Goal: Transaction & Acquisition: Subscribe to service/newsletter

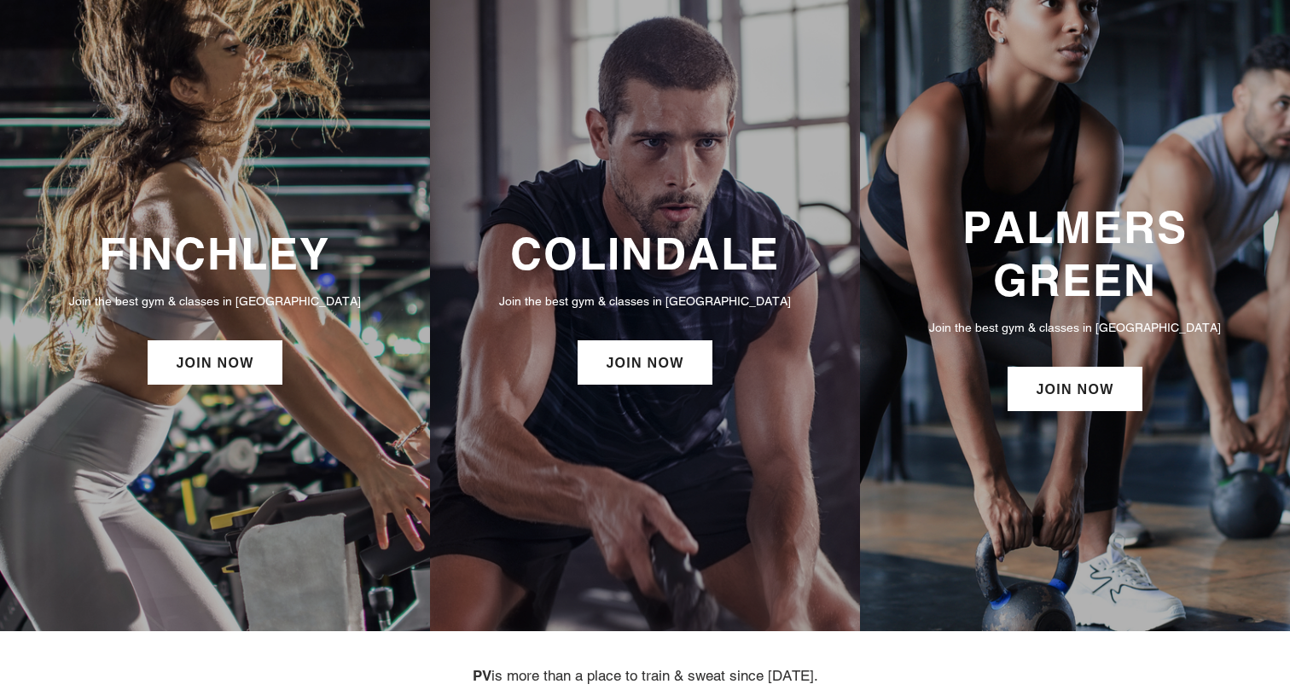
scroll to position [89, 0]
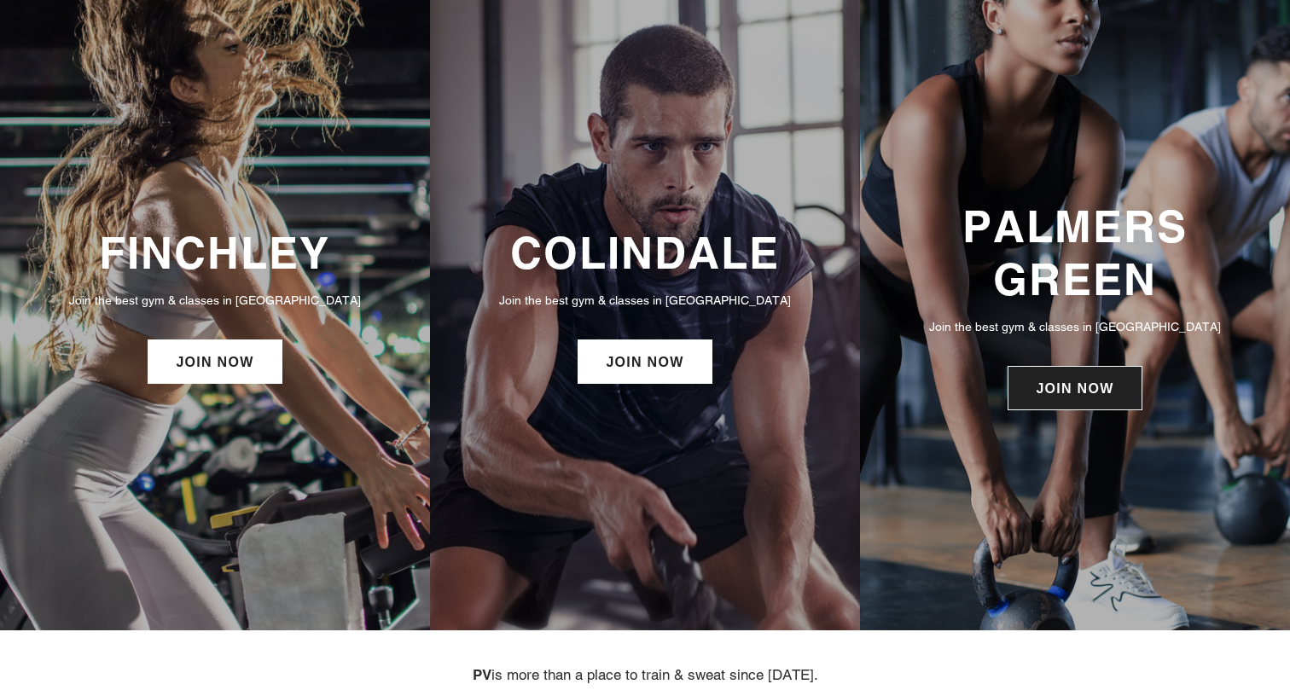
click at [1081, 407] on link "JOIN NOW" at bounding box center [1074, 388] width 134 height 44
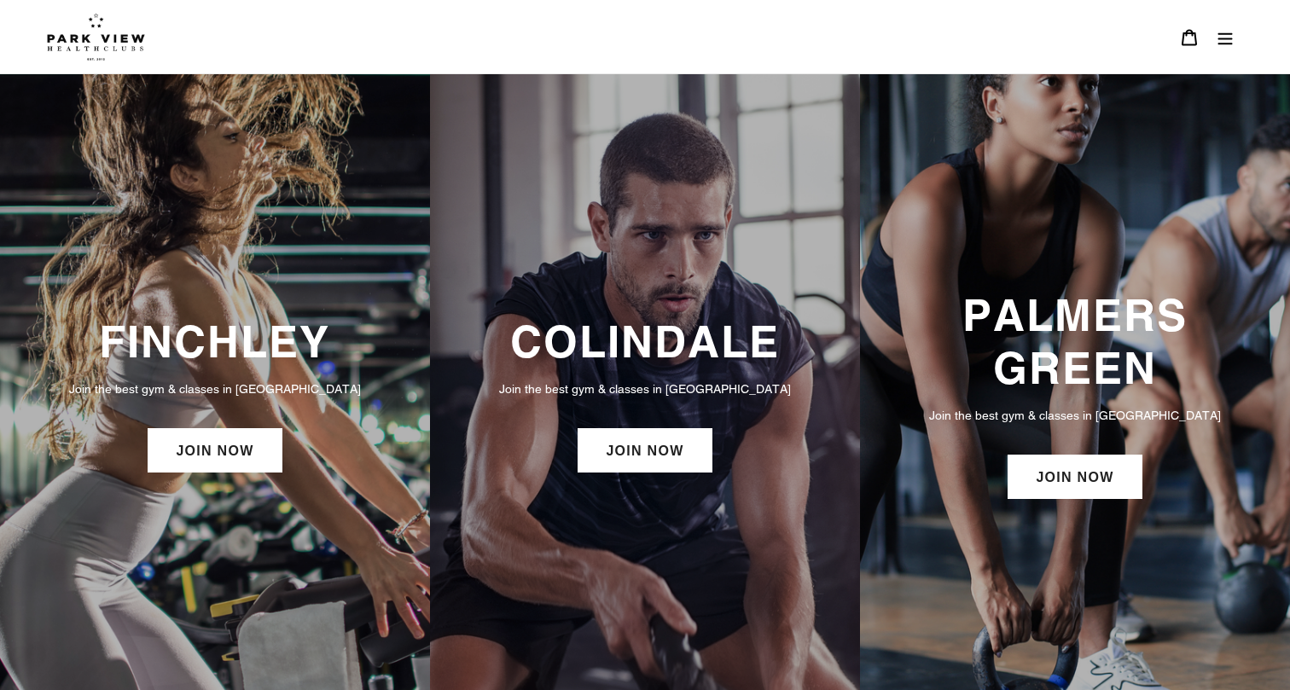
scroll to position [0, 0]
click at [1084, 472] on link "JOIN NOW" at bounding box center [1074, 477] width 134 height 44
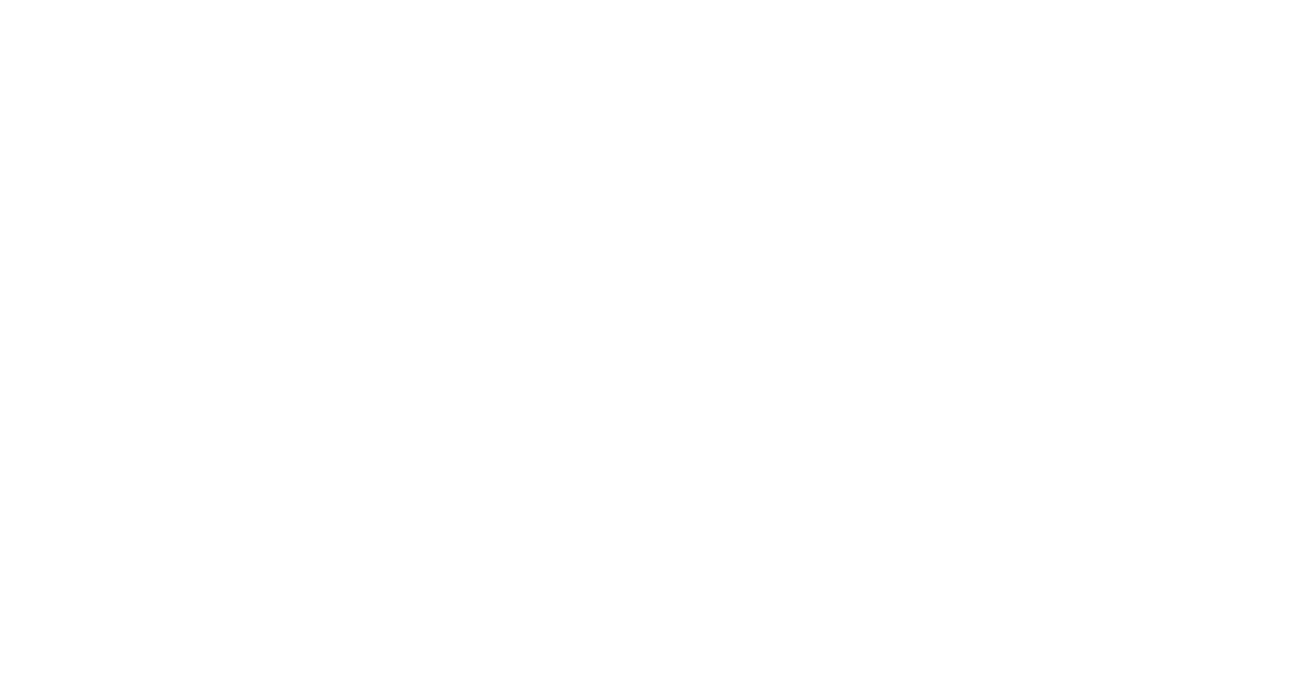
scroll to position [951, 0]
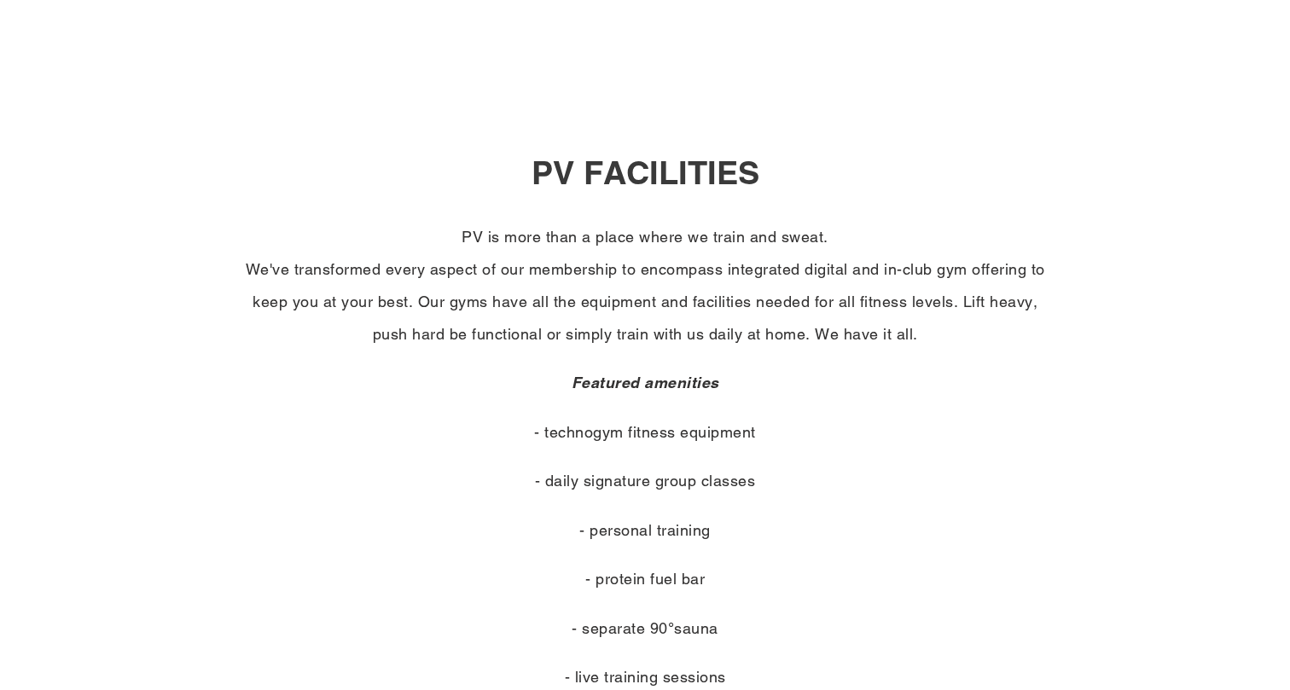
scroll to position [838, 0]
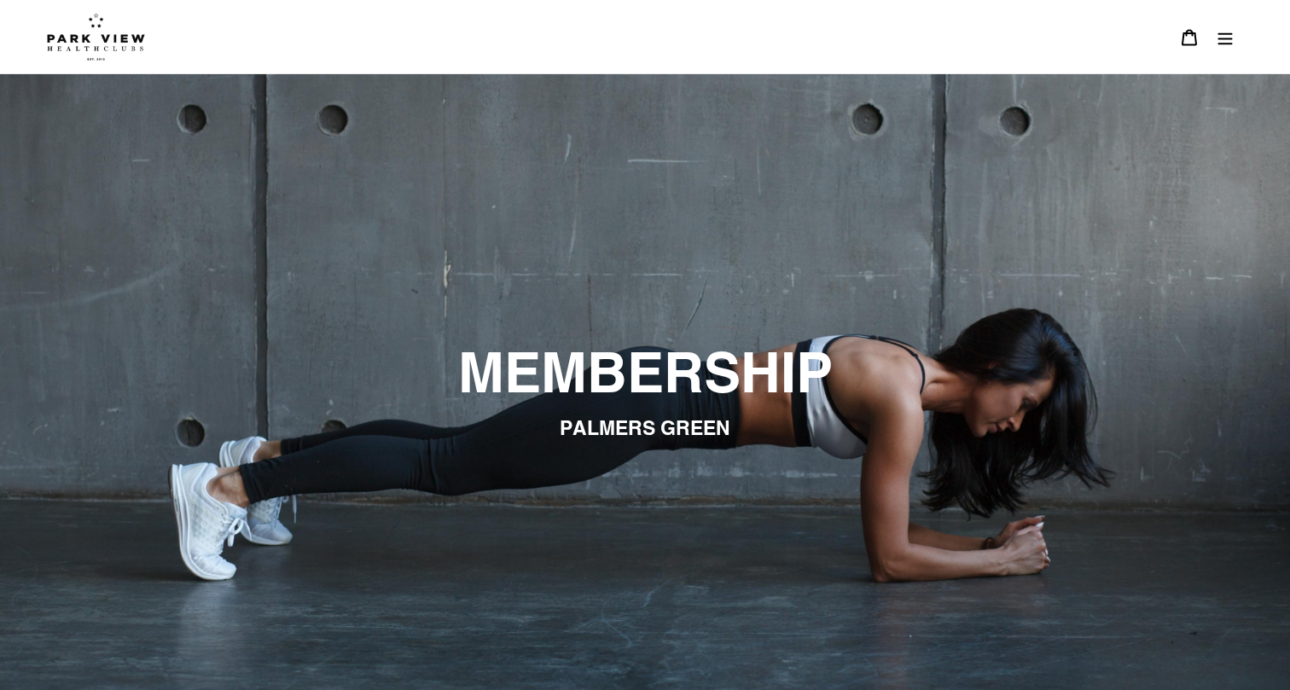
click at [1225, 36] on icon "Menu" at bounding box center [1224, 37] width 17 height 17
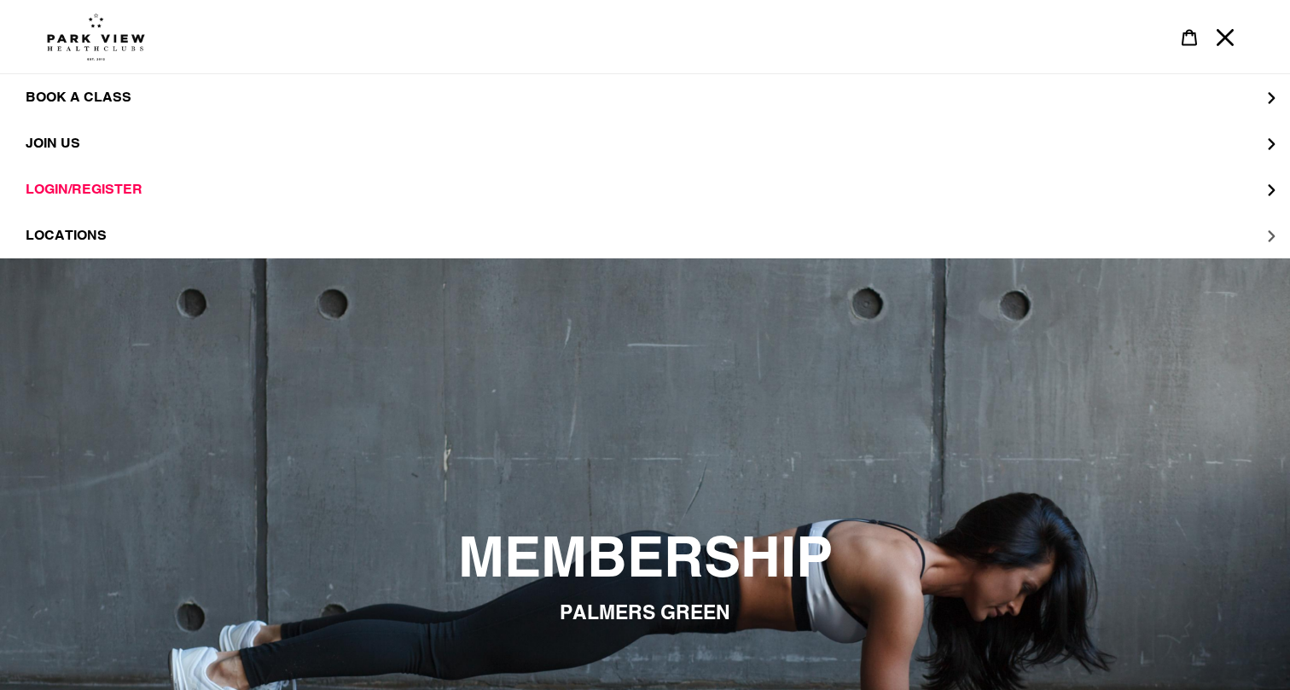
click at [63, 239] on span "LOCATIONS" at bounding box center [66, 235] width 81 height 17
click at [119, 235] on span "Palmers Green" at bounding box center [120, 235] width 121 height 17
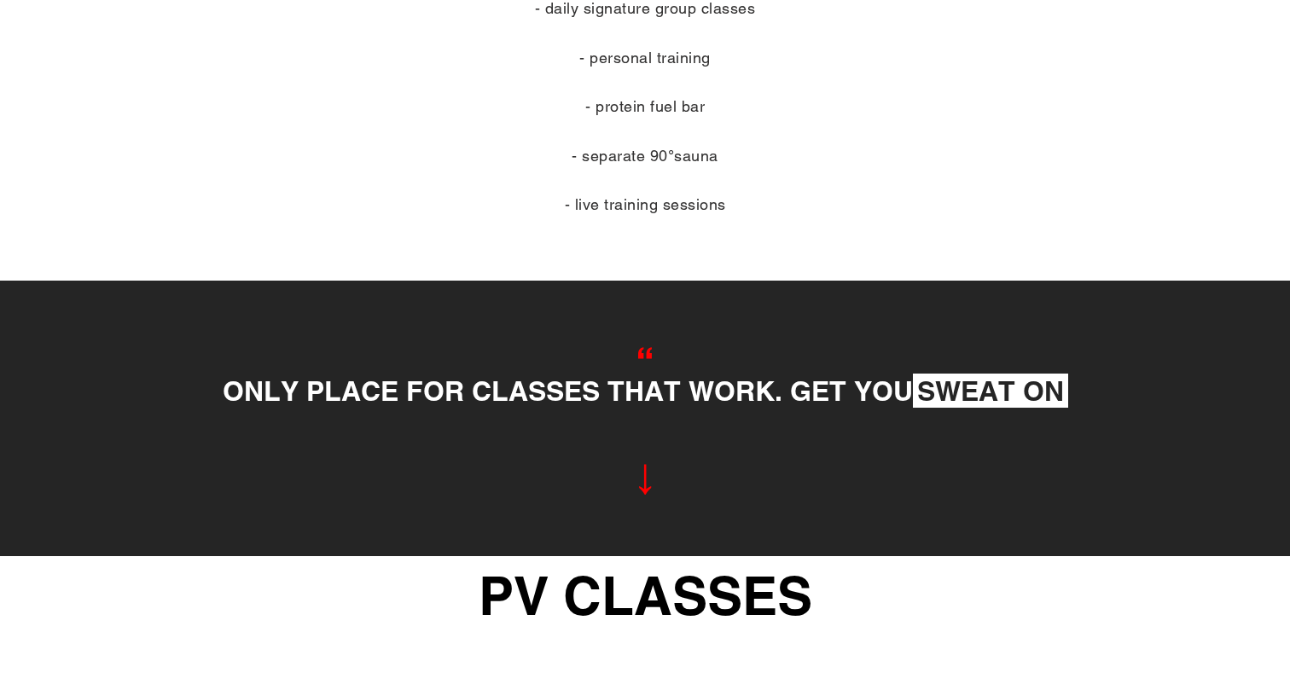
scroll to position [902, 0]
